Goal: Find specific page/section: Find specific page/section

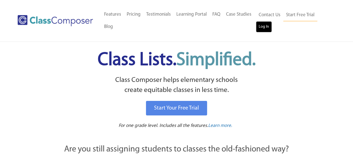
click at [259, 29] on link "Log In" at bounding box center [264, 26] width 16 height 11
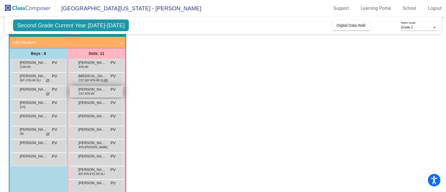
scroll to position [32, 0]
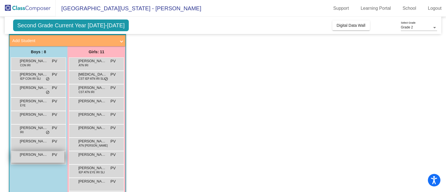
click at [40, 160] on div "Weston Bessinger PV lock do_not_disturb_alt" at bounding box center [37, 156] width 53 height 11
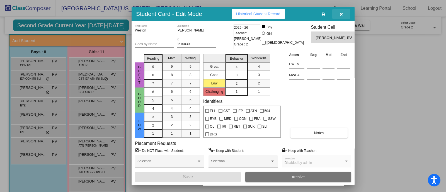
click at [341, 14] on icon "button" at bounding box center [341, 14] width 3 height 4
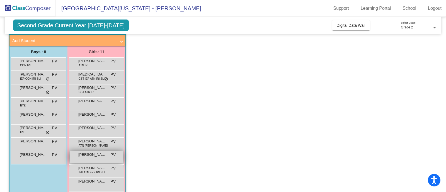
click at [89, 158] on div "Melanie Mathews PV lock do_not_disturb_alt" at bounding box center [96, 156] width 53 height 11
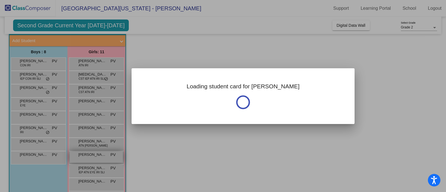
click at [89, 158] on div at bounding box center [223, 96] width 446 height 192
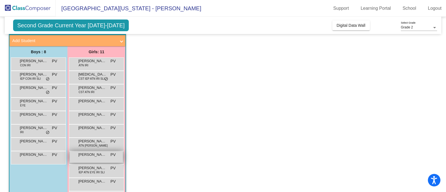
click at [89, 158] on div "Melanie Mathews PV lock do_not_disturb_alt" at bounding box center [96, 156] width 53 height 11
